Goal: Information Seeking & Learning: Learn about a topic

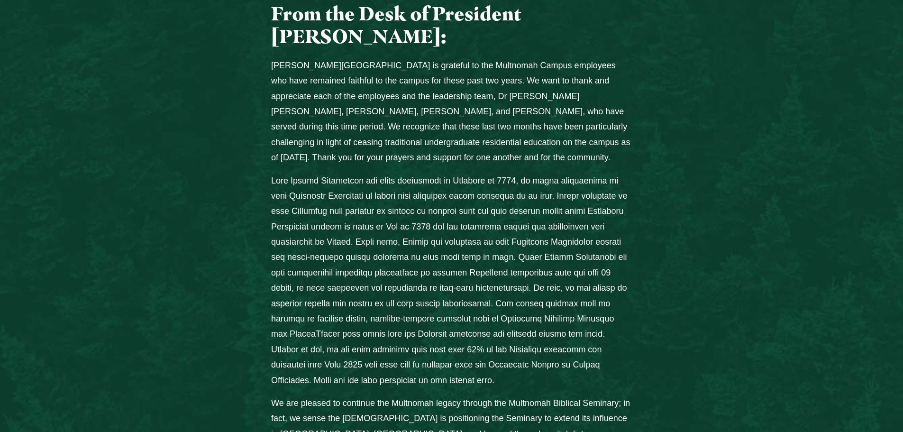
scroll to position [474, 0]
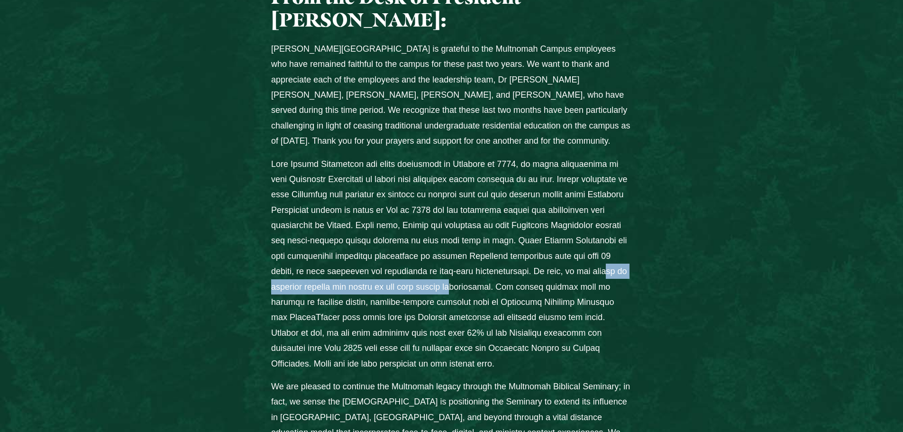
drag, startPoint x: 303, startPoint y: 230, endPoint x: 514, endPoint y: 230, distance: 210.9
click at [514, 230] on p "Columns" at bounding box center [451, 263] width 361 height 215
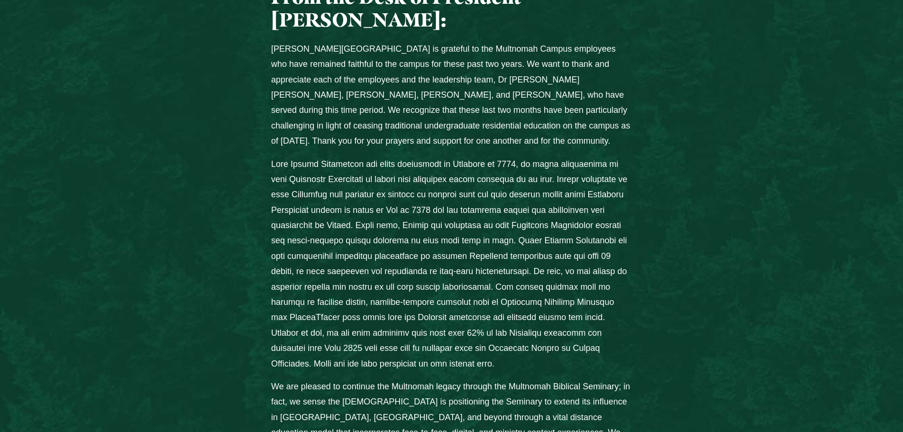
click at [191, 227] on div "From the Desk of President [PERSON_NAME]: [PERSON_NAME][GEOGRAPHIC_DATA] is gra…" at bounding box center [451, 313] width 607 height 654
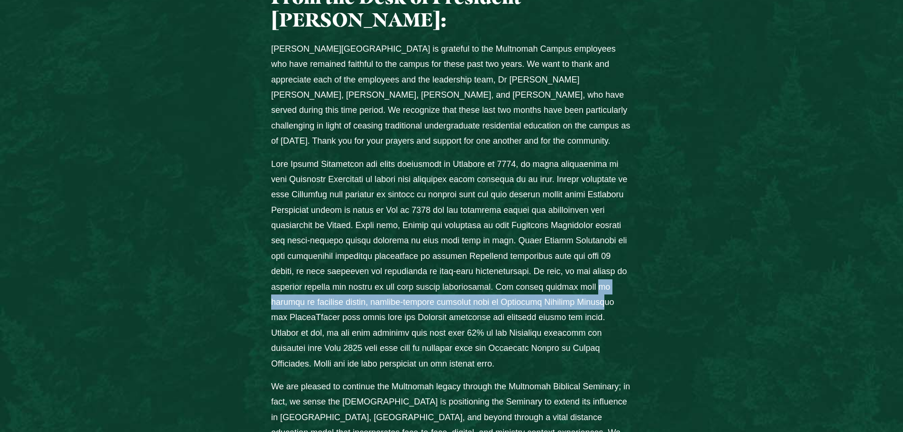
drag, startPoint x: 273, startPoint y: 246, endPoint x: 621, endPoint y: 244, distance: 348.4
click at [621, 244] on p "Columns" at bounding box center [451, 263] width 361 height 215
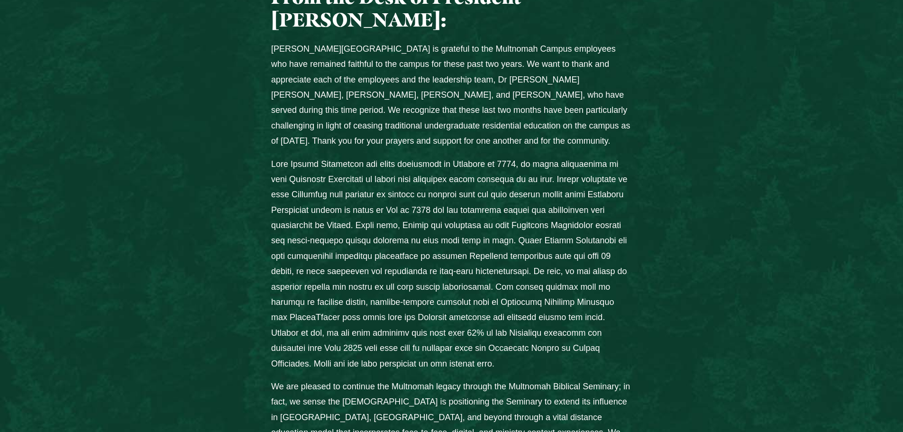
click at [463, 259] on p "Columns" at bounding box center [451, 263] width 361 height 215
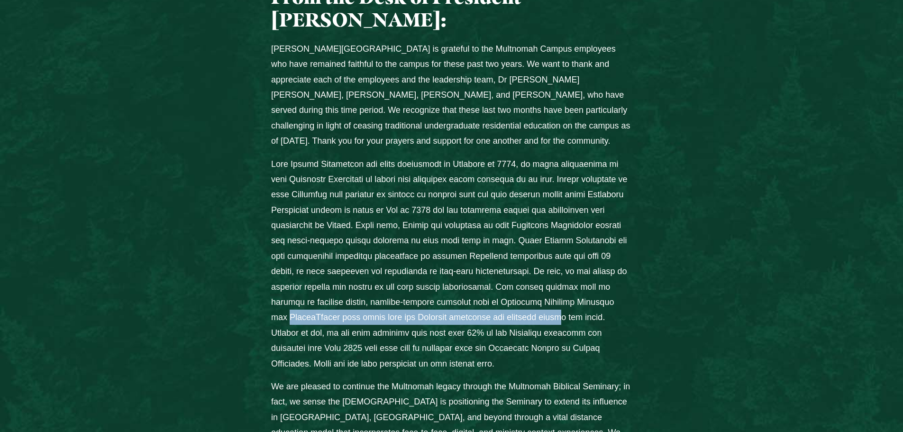
drag, startPoint x: 338, startPoint y: 262, endPoint x: 568, endPoint y: 259, distance: 229.9
click at [568, 259] on p "Columns" at bounding box center [451, 263] width 361 height 215
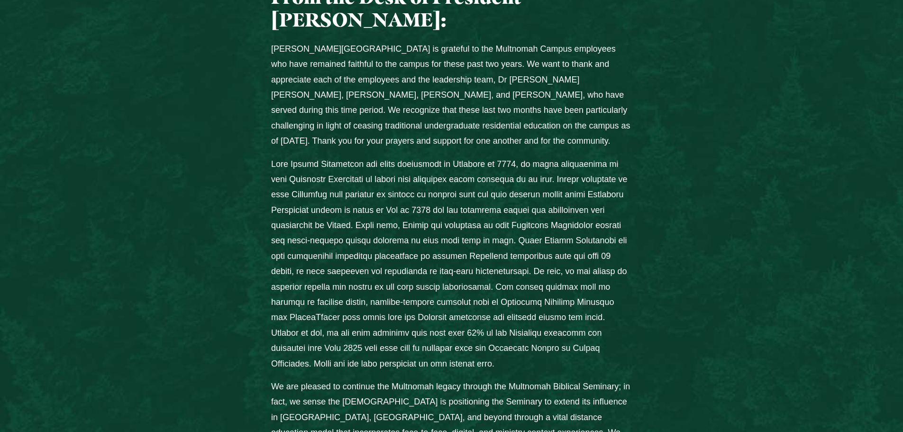
click at [401, 272] on p "Columns" at bounding box center [451, 263] width 361 height 215
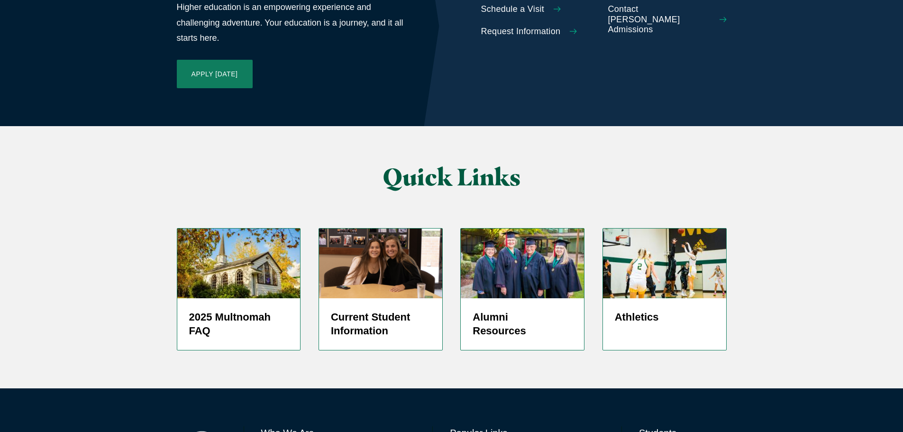
scroll to position [2253, 0]
